Goal: Information Seeking & Learning: Learn about a topic

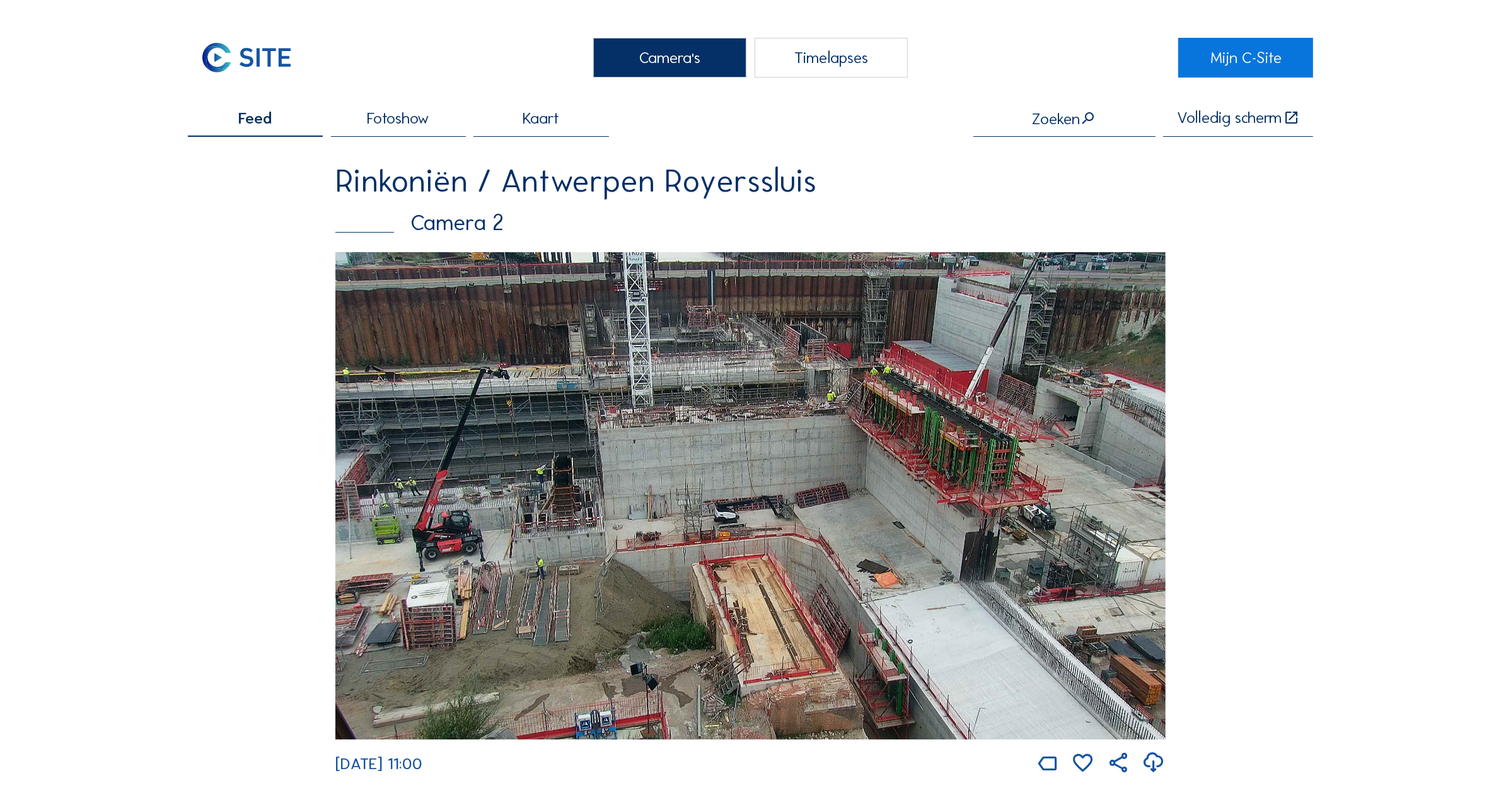
click at [642, 51] on div "Camera's" at bounding box center [669, 58] width 153 height 40
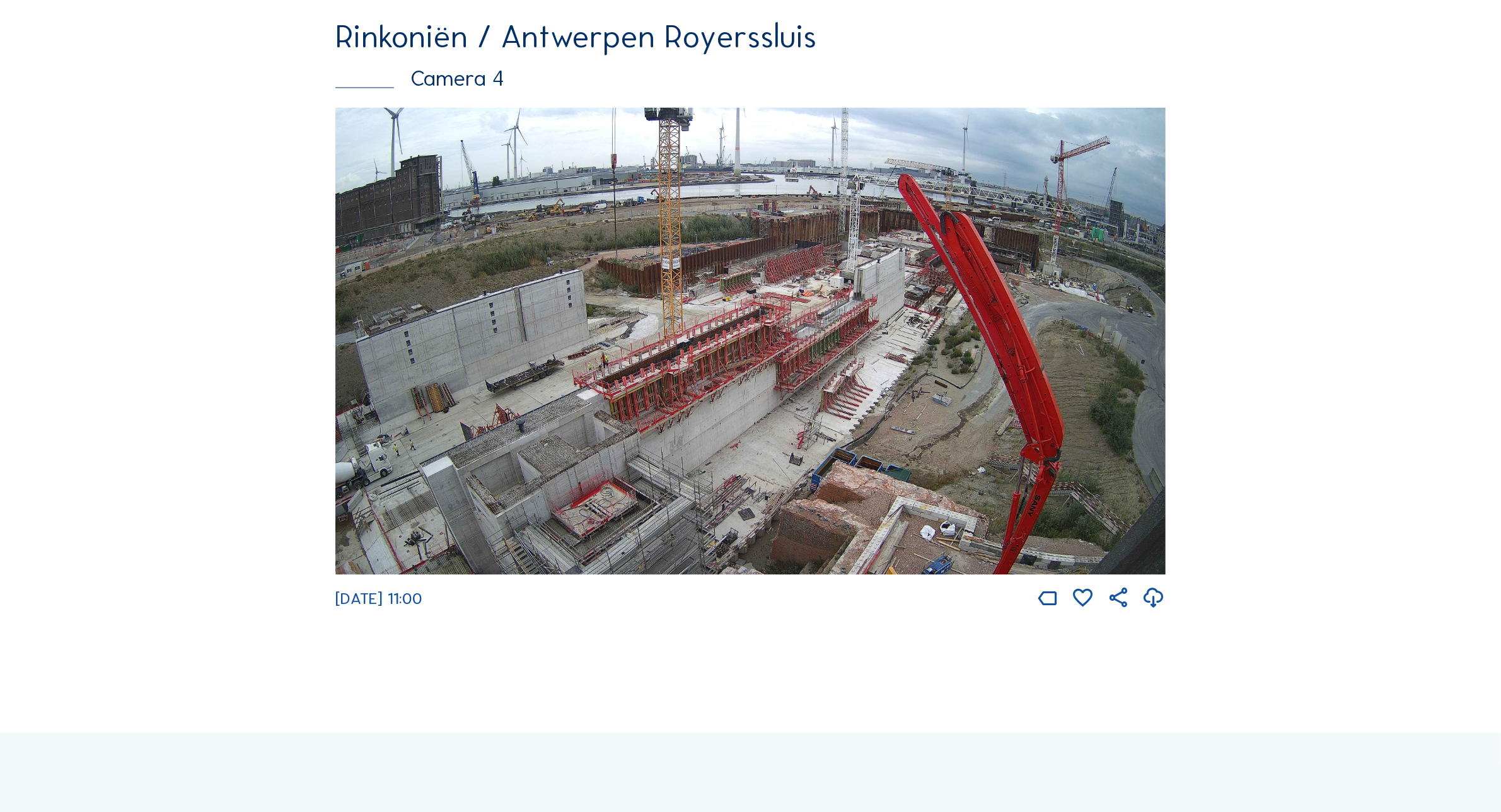
scroll to position [2786, 0]
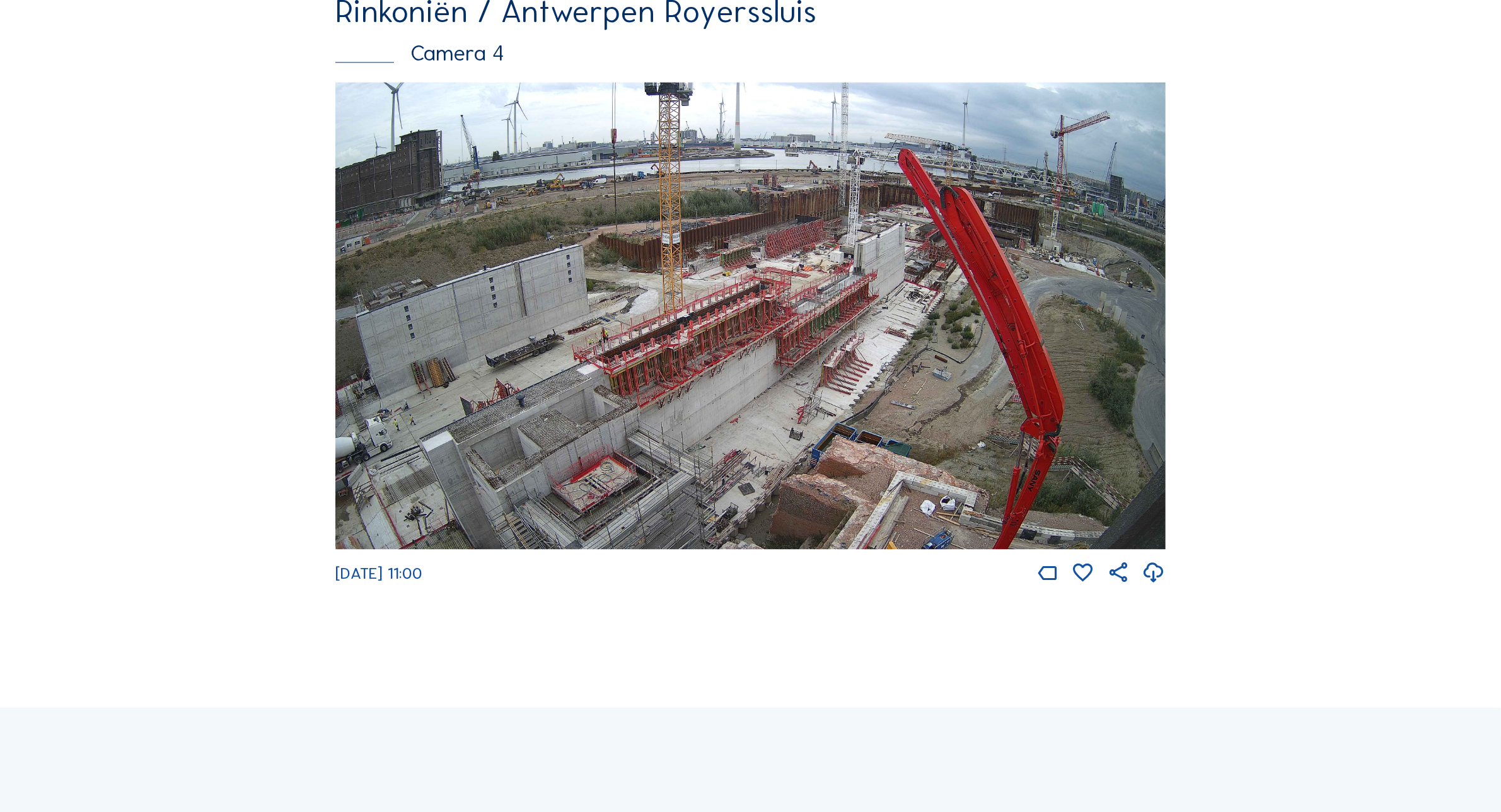
click at [885, 439] on img at bounding box center [750, 316] width 830 height 467
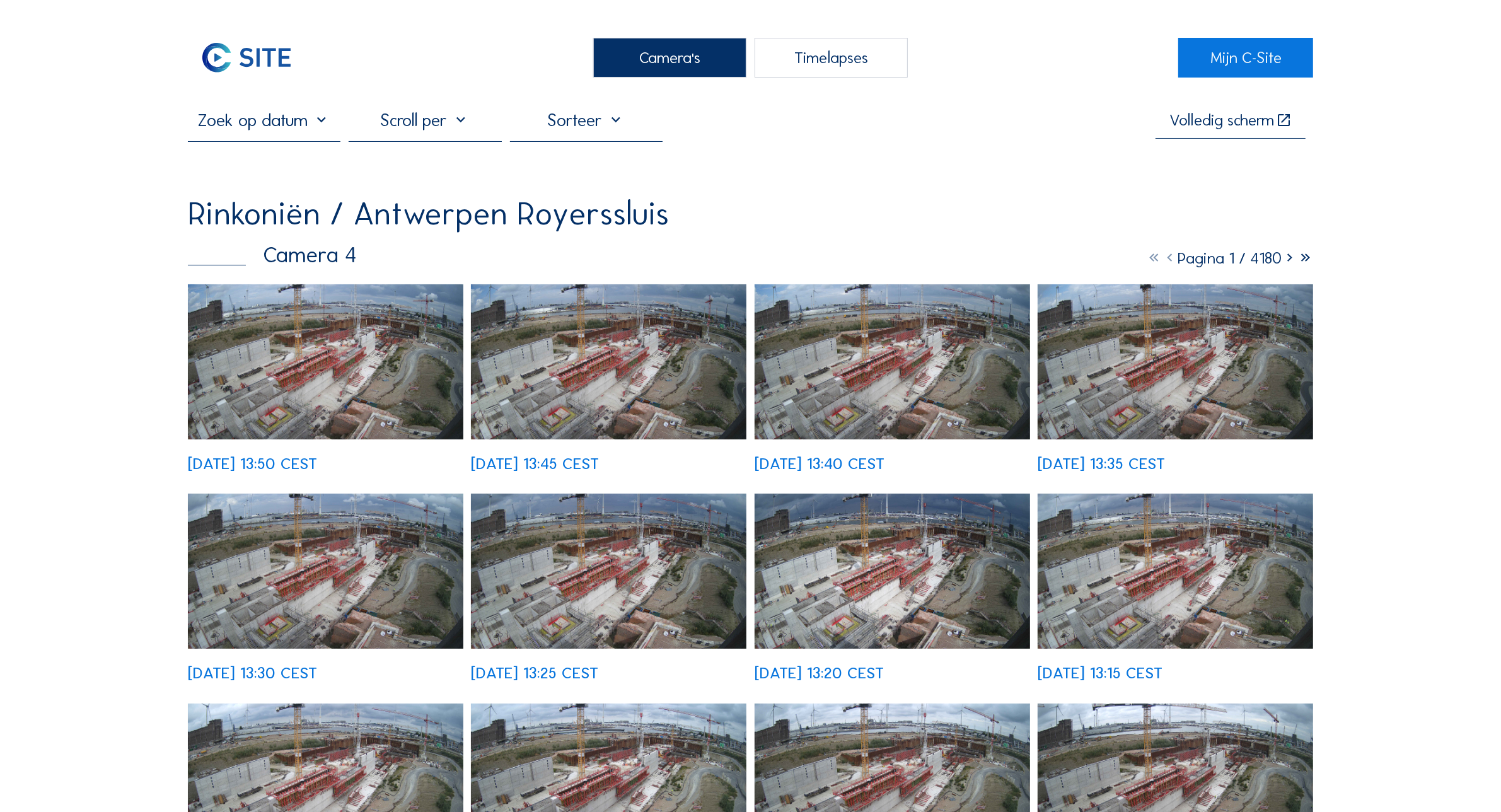
click at [338, 493] on div "[DATE] 13:30 CEST" at bounding box center [325, 587] width 275 height 187
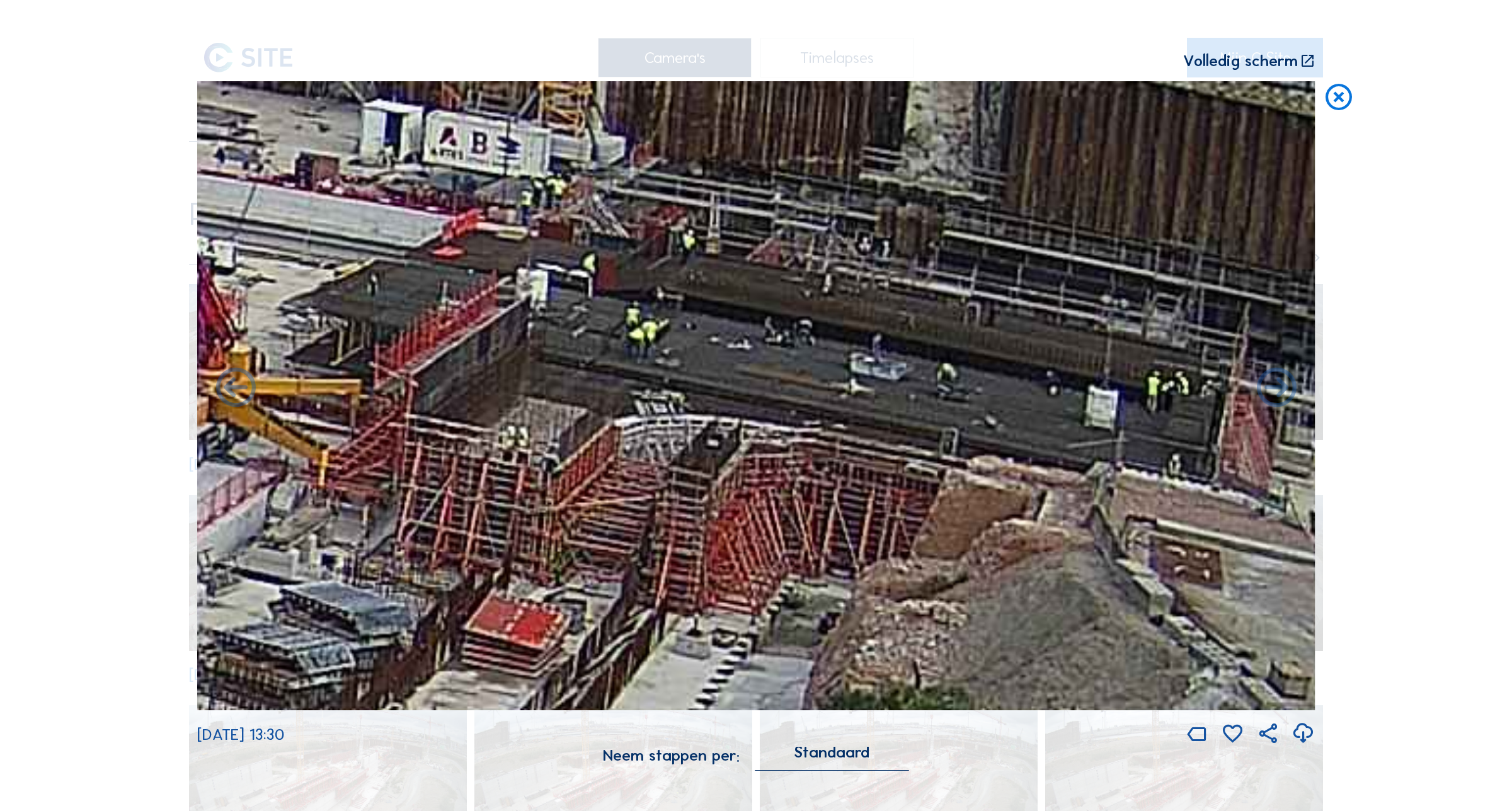
drag, startPoint x: 1016, startPoint y: 319, endPoint x: 951, endPoint y: 322, distance: 65.1
click at [951, 322] on img at bounding box center [756, 395] width 1118 height 629
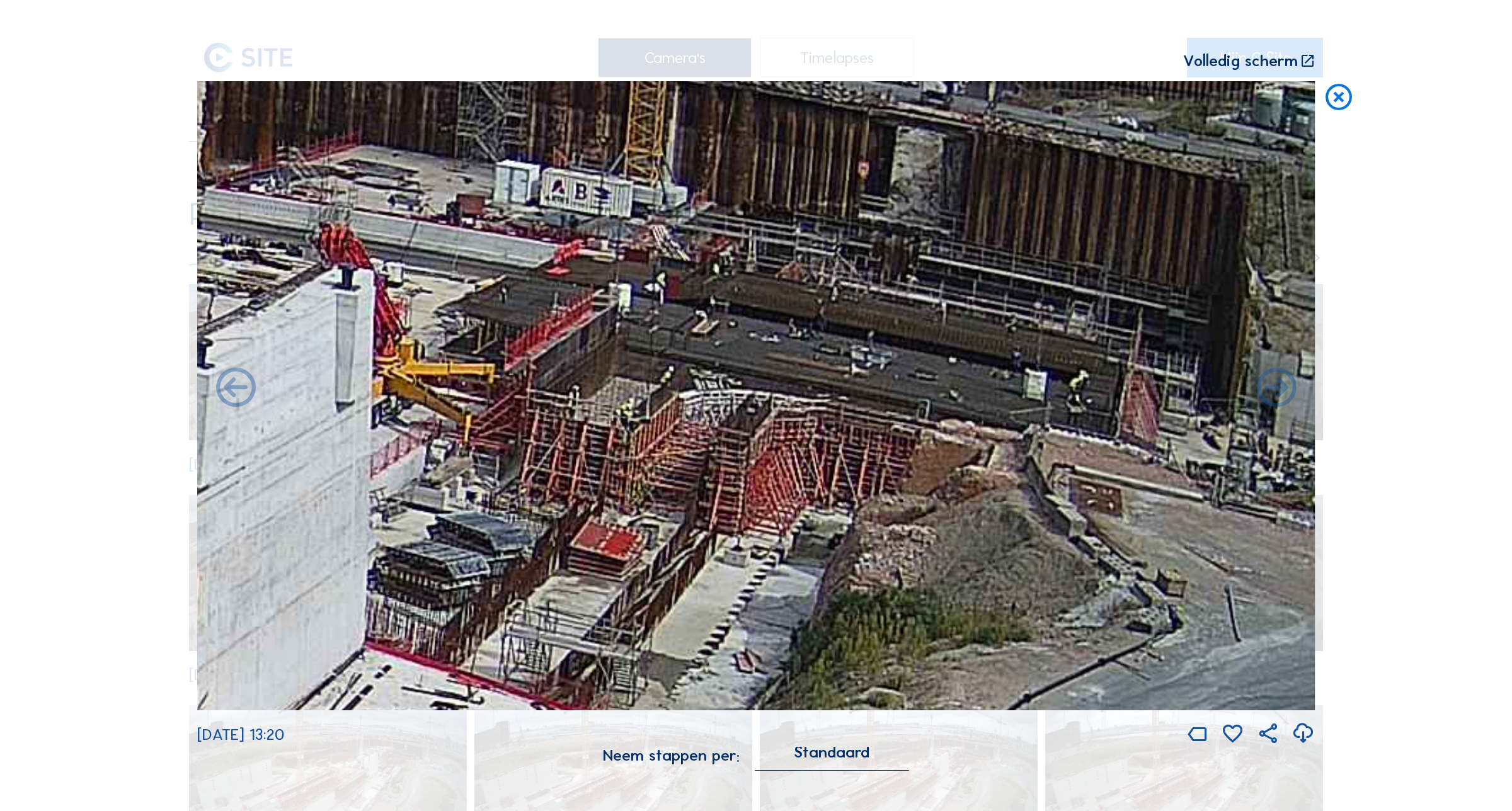
click at [1345, 103] on icon at bounding box center [1339, 98] width 31 height 33
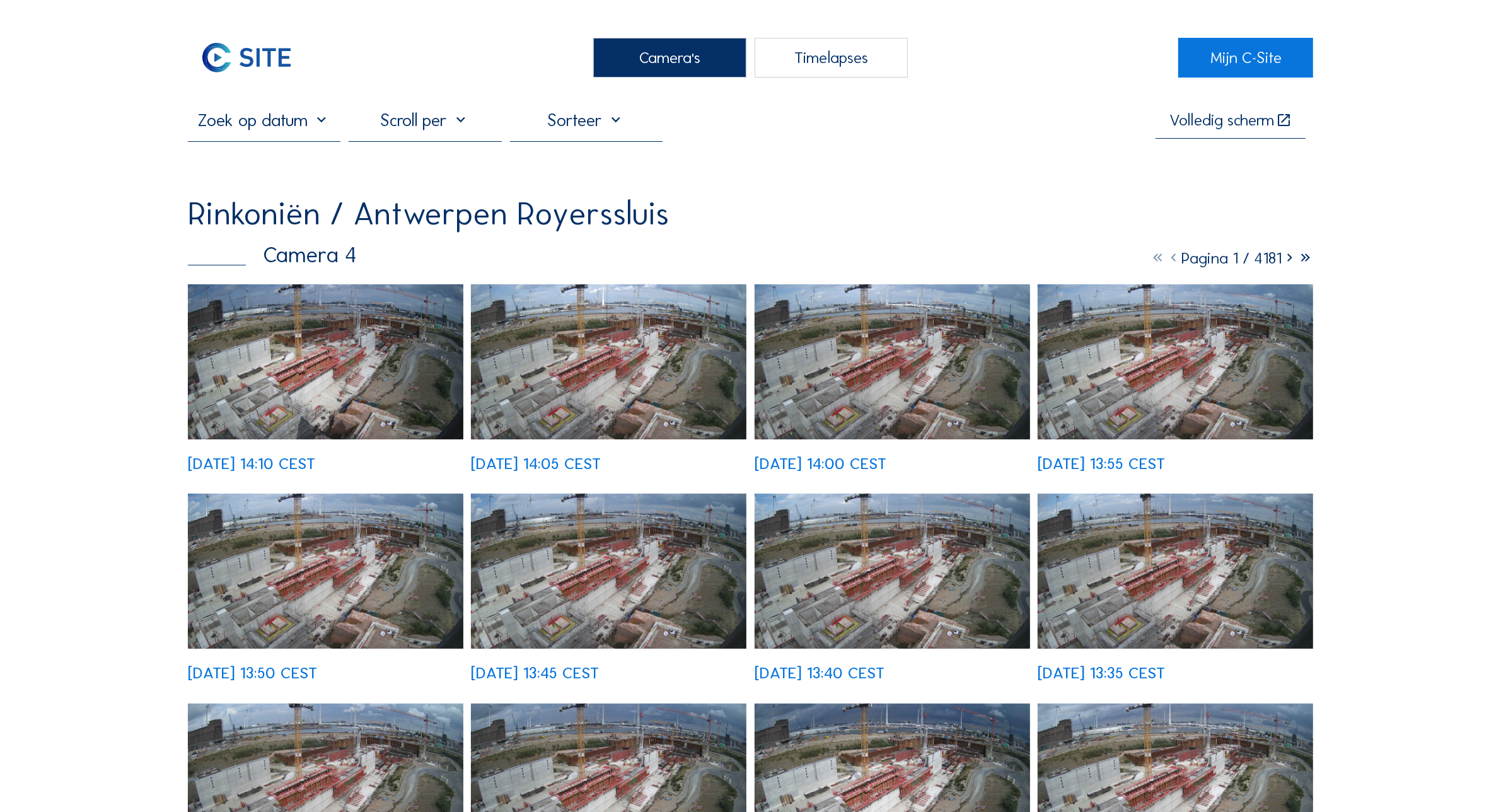
click at [313, 326] on img at bounding box center [325, 362] width 275 height 155
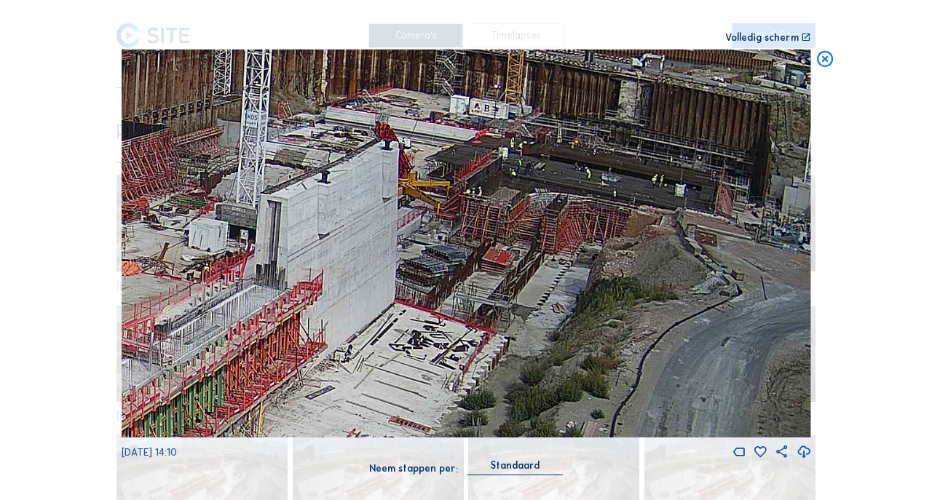
click at [822, 61] on icon at bounding box center [826, 60] width 20 height 20
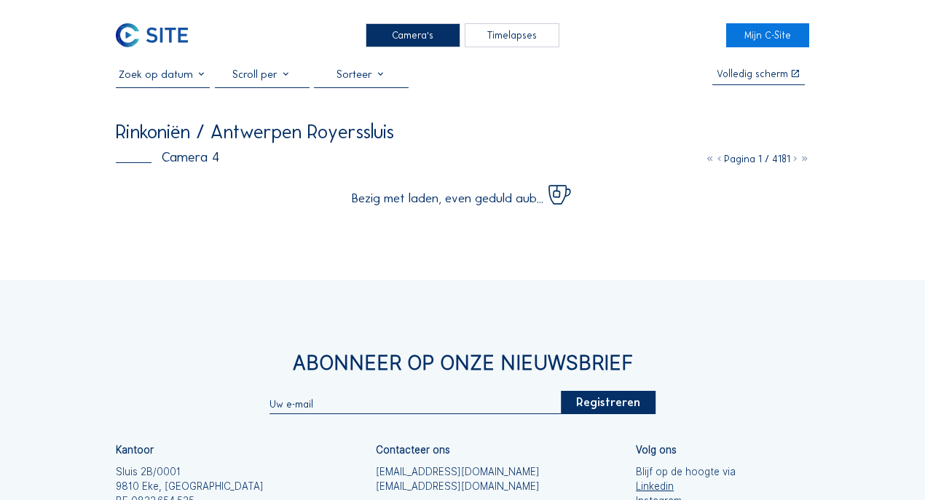
click at [46, 165] on div "Camera's Timelapses Mijn C-Site Volledig scherm Rinkoniën / Antwerpen Royersslu…" at bounding box center [462, 338] width 925 height 677
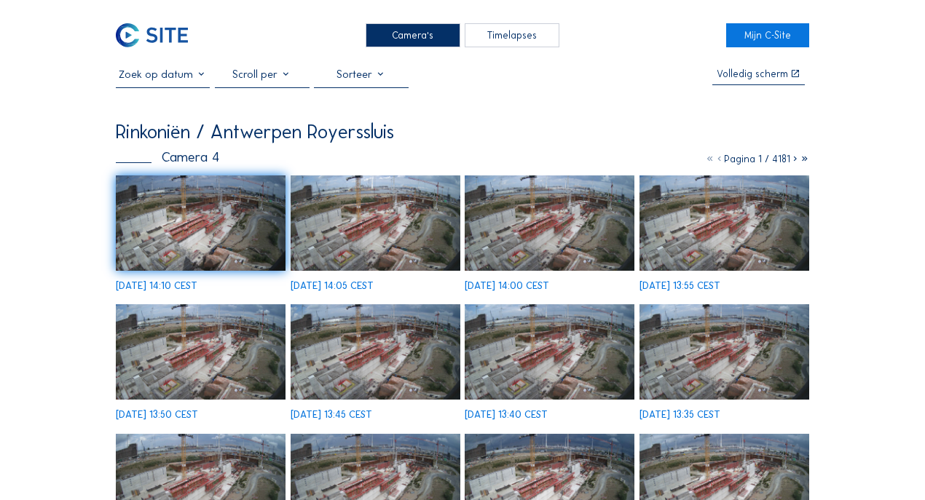
click at [409, 34] on div "Camera's" at bounding box center [413, 35] width 95 height 24
